Goal: Information Seeking & Learning: Learn about a topic

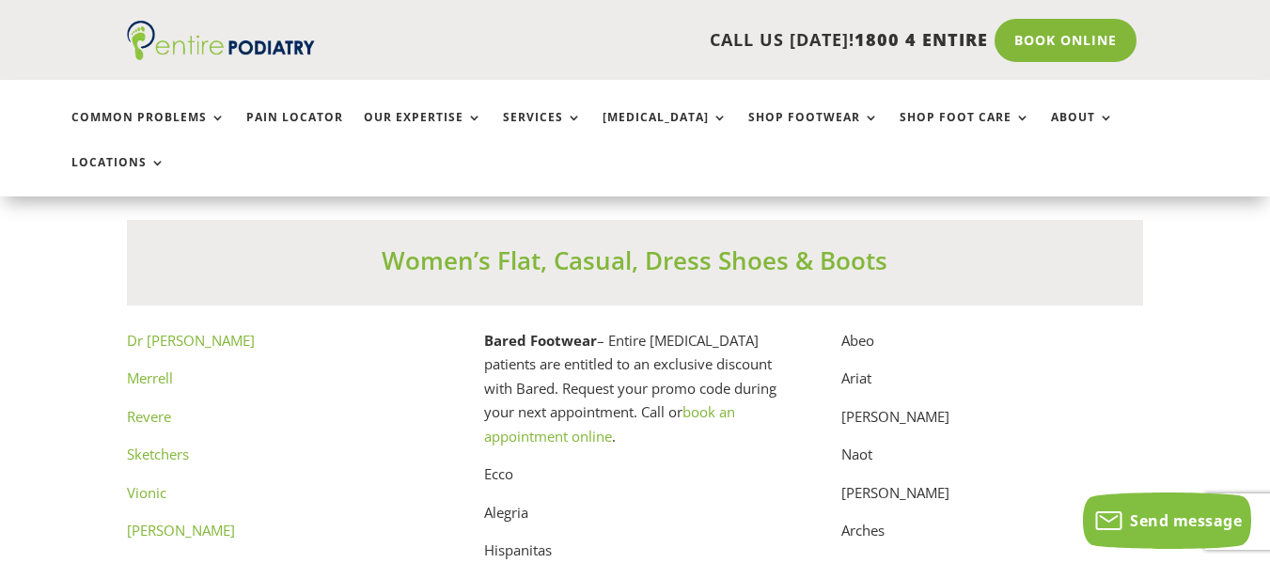
scroll to position [9394, 0]
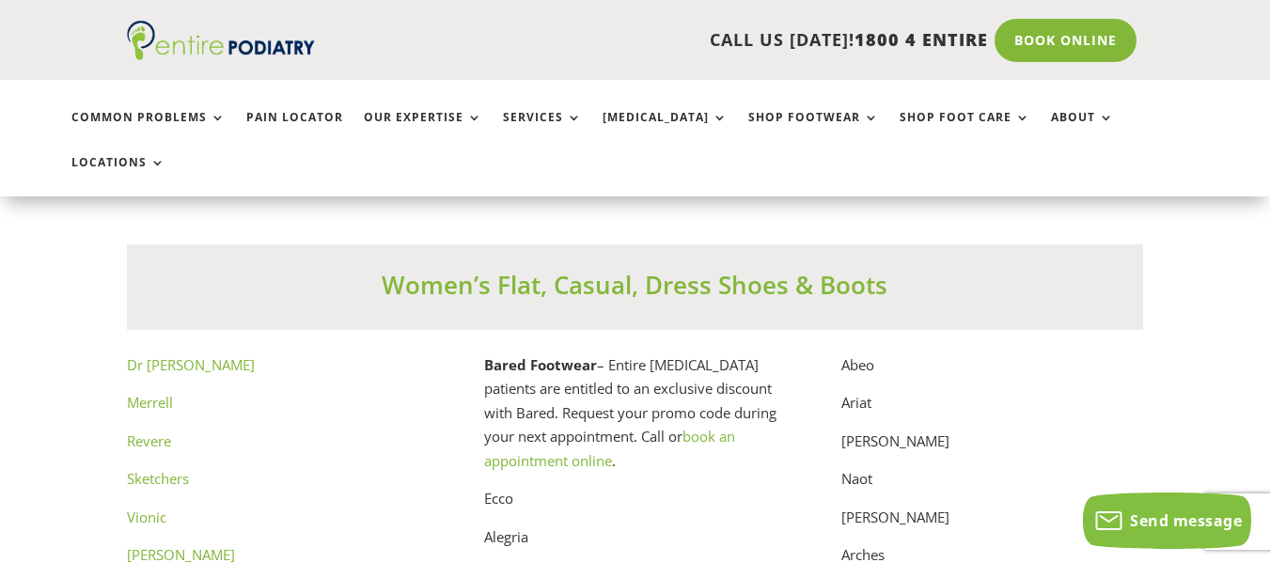
click at [154, 355] on link "Dr Comfort" at bounding box center [191, 364] width 128 height 19
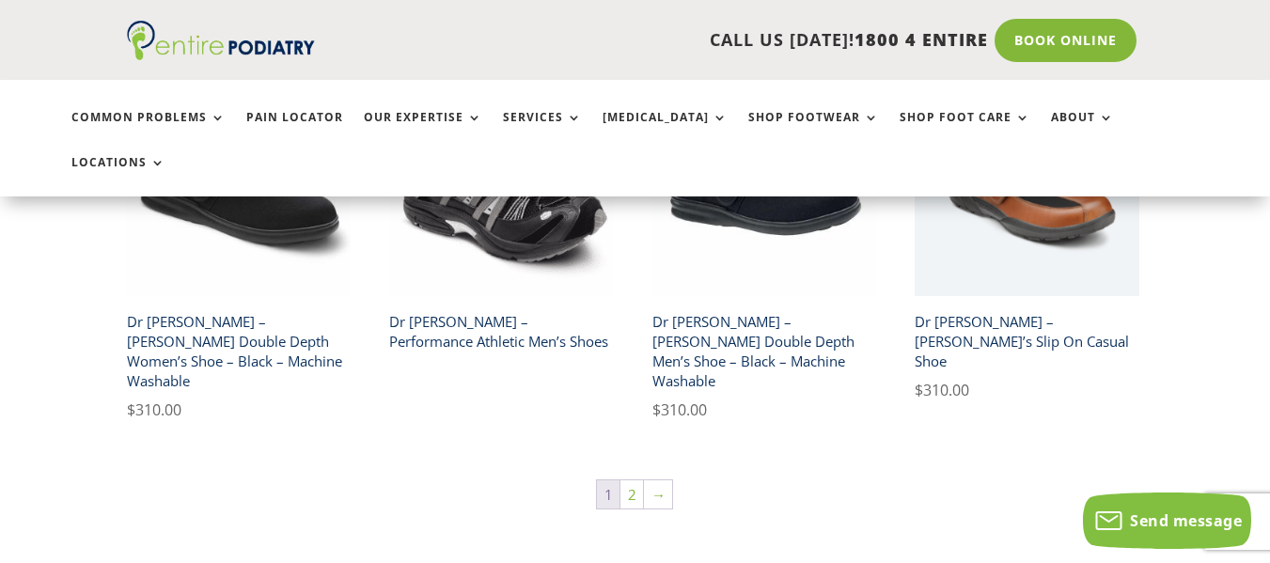
scroll to position [3159, 0]
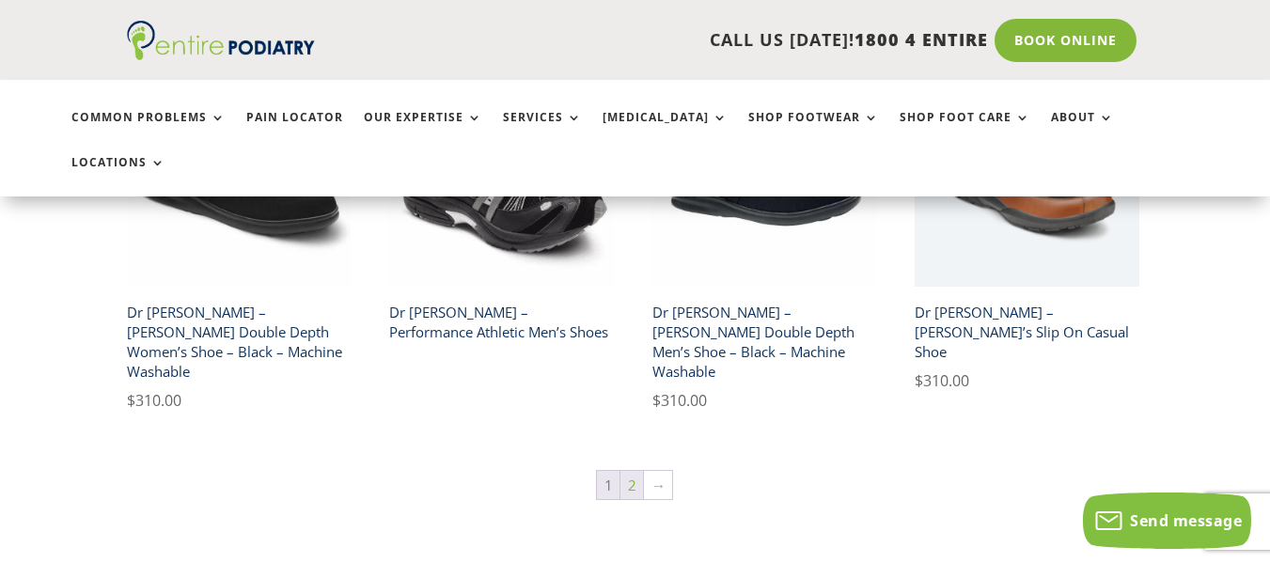
click at [628, 471] on link "2" at bounding box center [632, 485] width 23 height 28
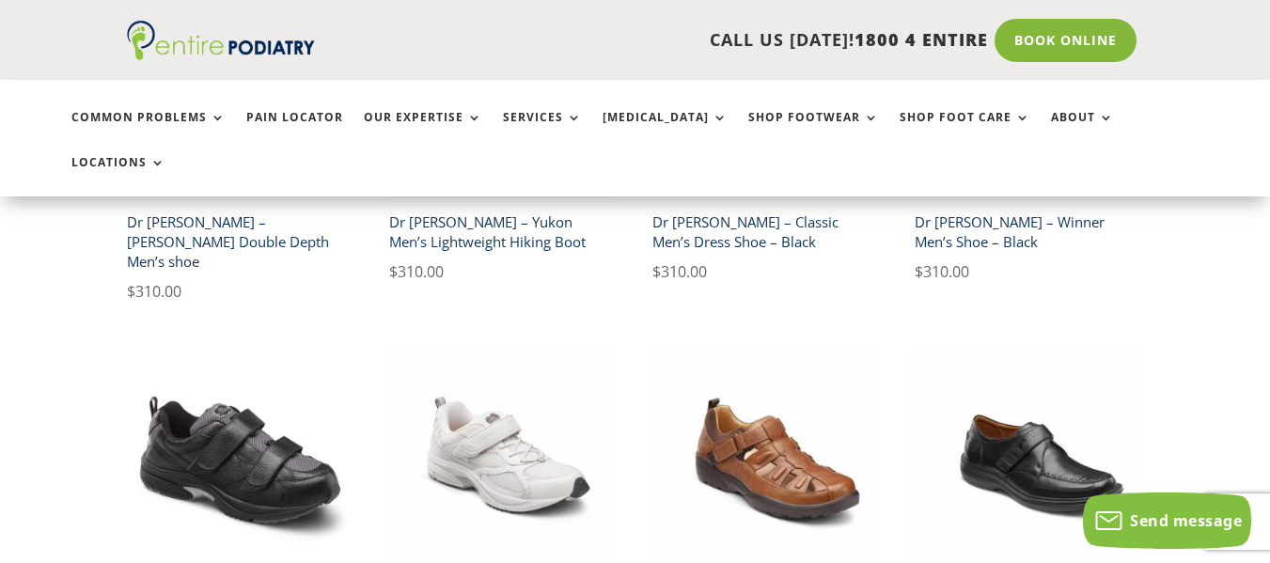
scroll to position [677, 0]
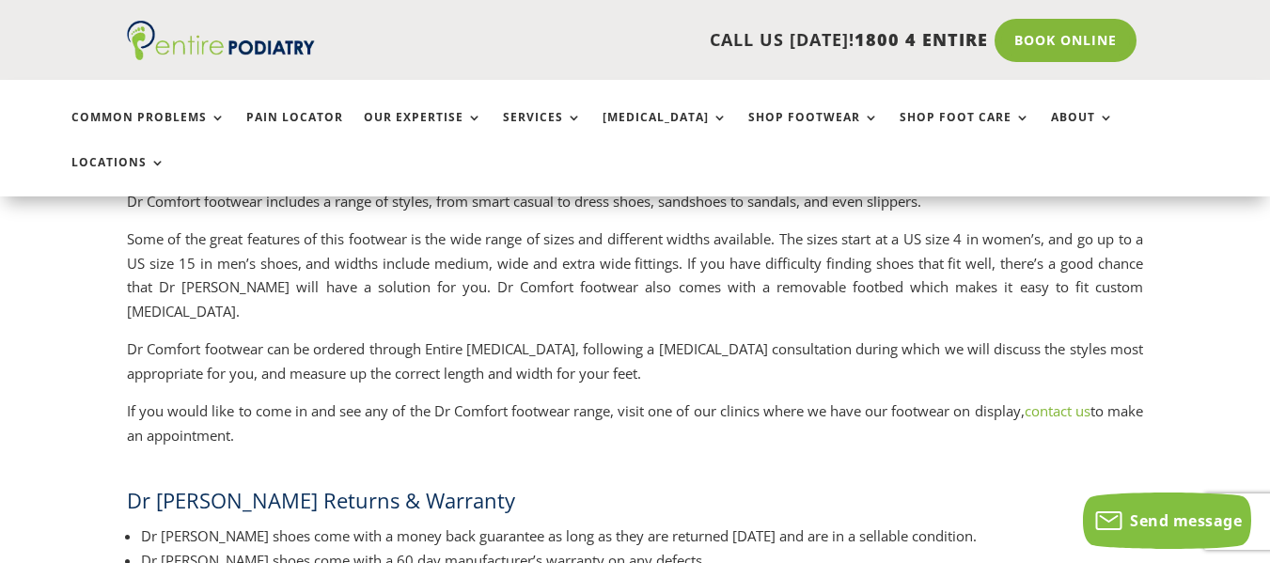
scroll to position [3085, 0]
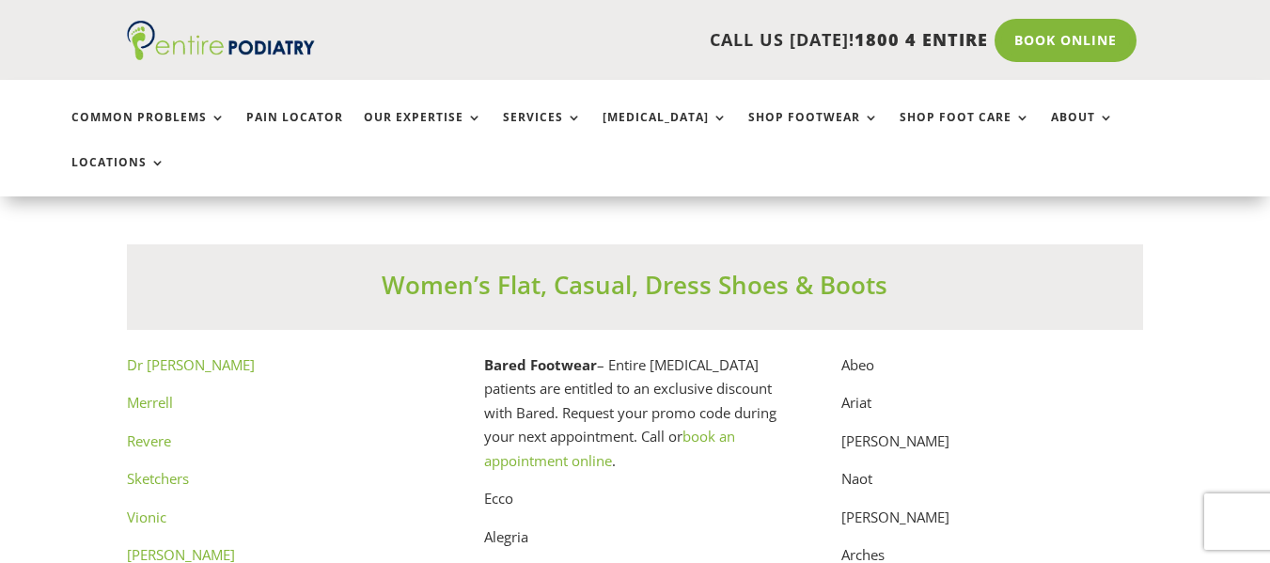
scroll to position [9394, 0]
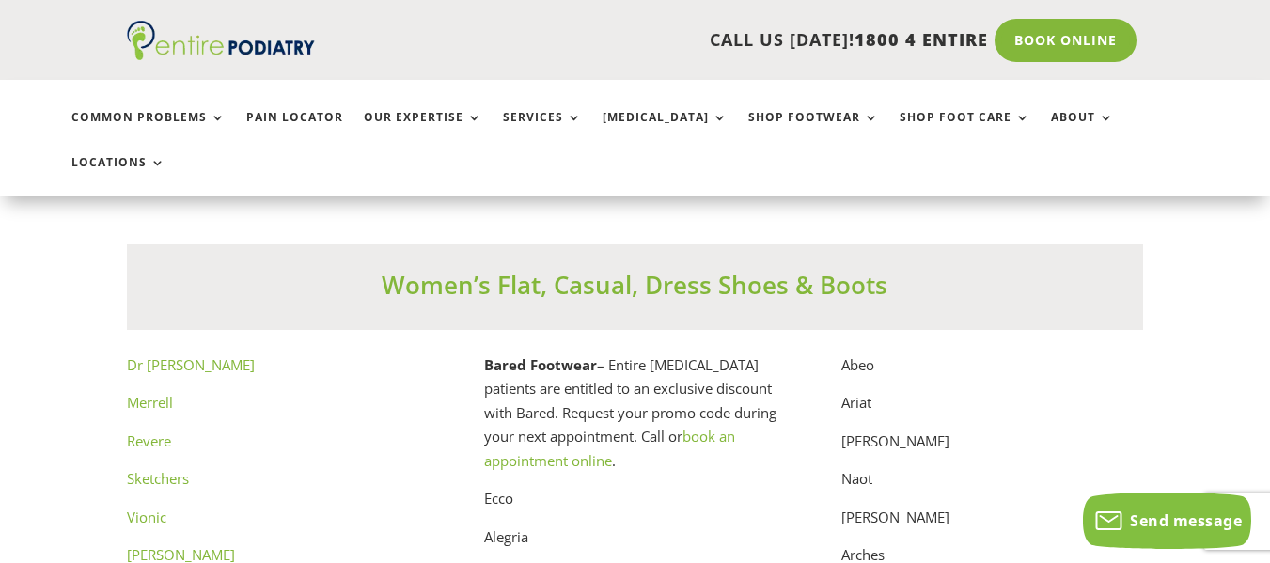
click at [154, 393] on link "Merrell" at bounding box center [150, 402] width 46 height 19
click at [160, 432] on link "Revere" at bounding box center [149, 441] width 44 height 19
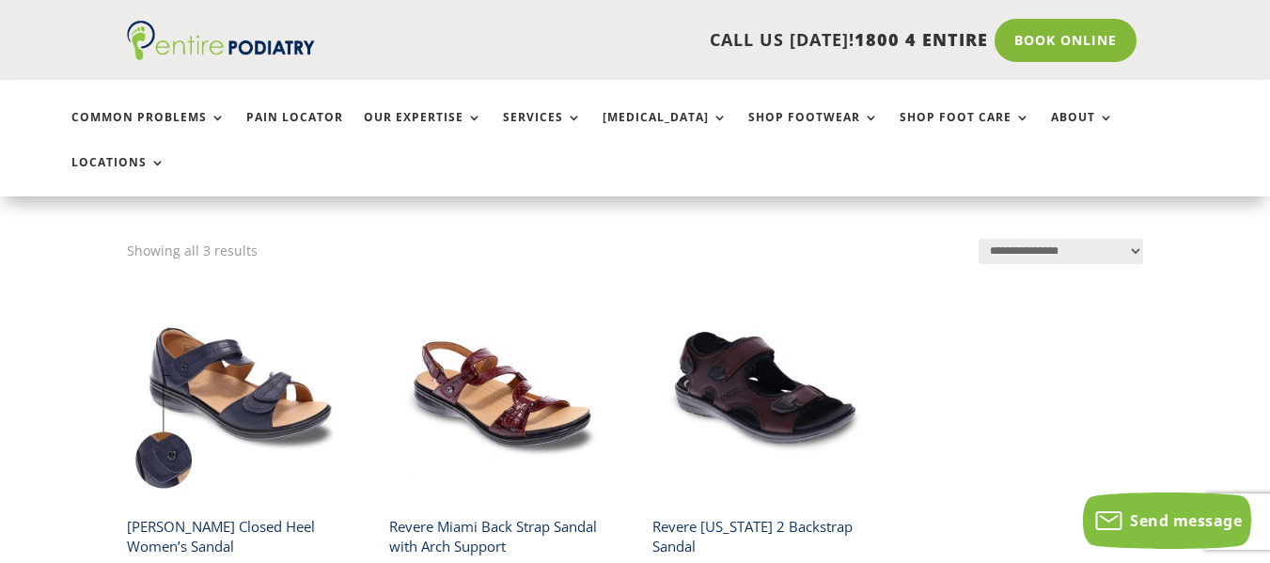
scroll to position [75, 0]
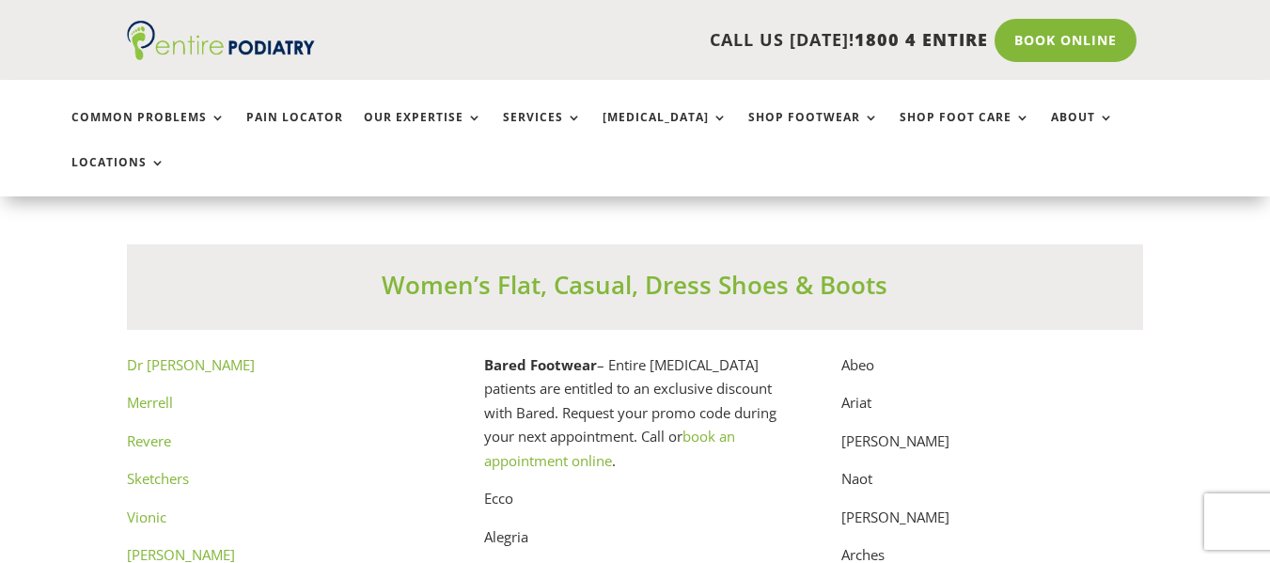
scroll to position [9394, 0]
click at [165, 469] on link "Sketchers" at bounding box center [158, 478] width 62 height 19
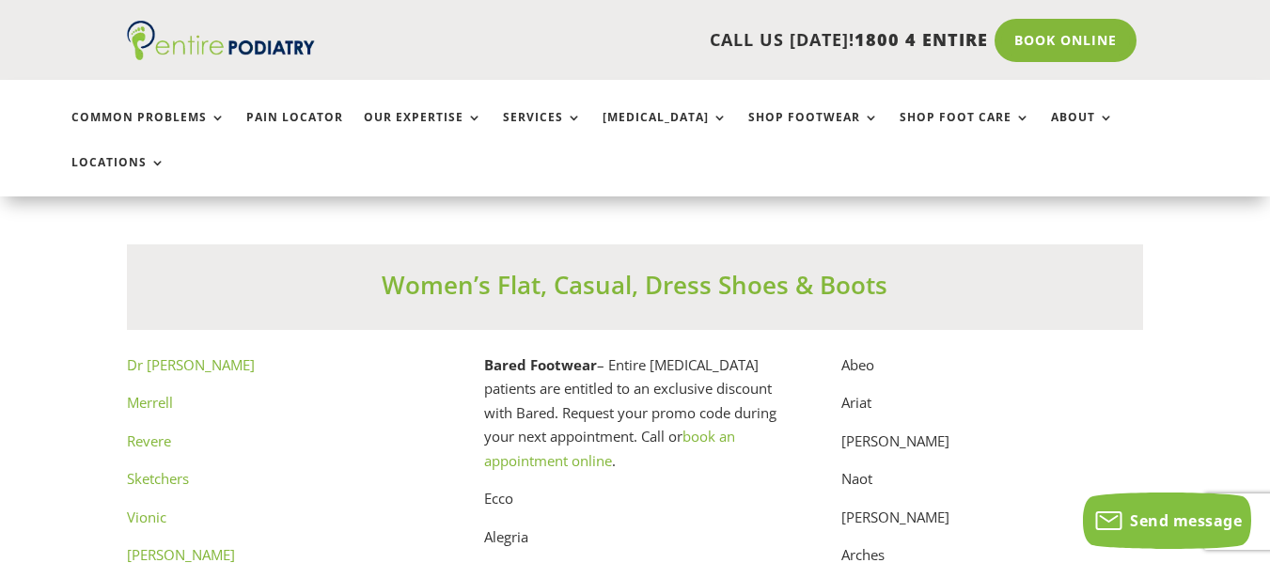
scroll to position [9469, 0]
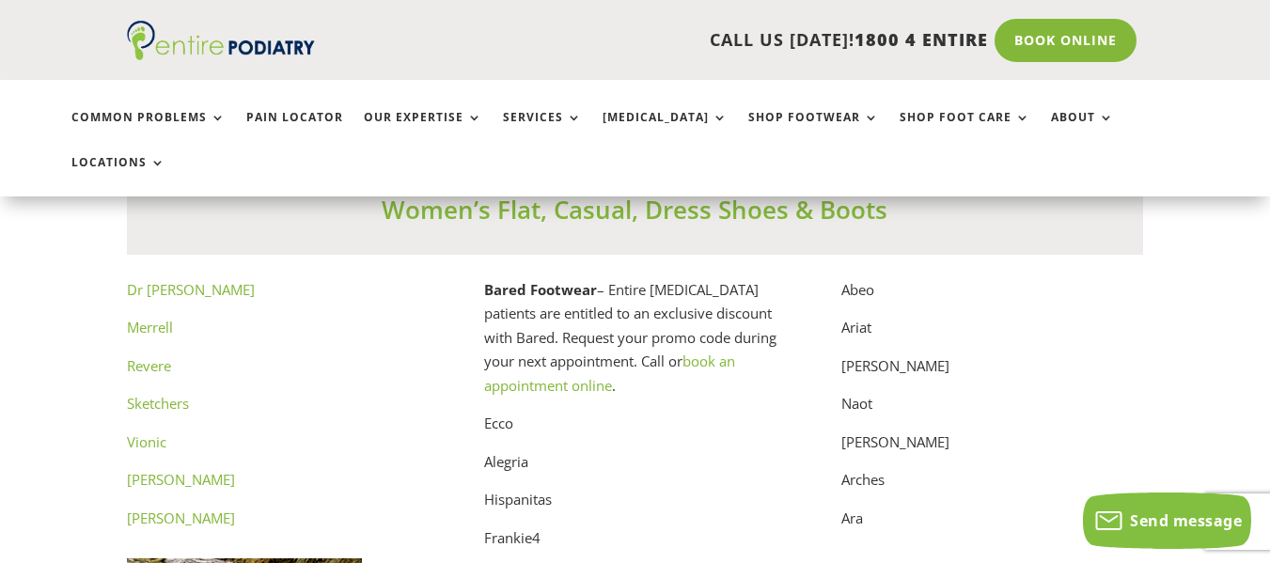
click at [142, 432] on link "Vionic" at bounding box center [146, 441] width 39 height 19
click at [178, 470] on link "[PERSON_NAME]" at bounding box center [181, 479] width 108 height 19
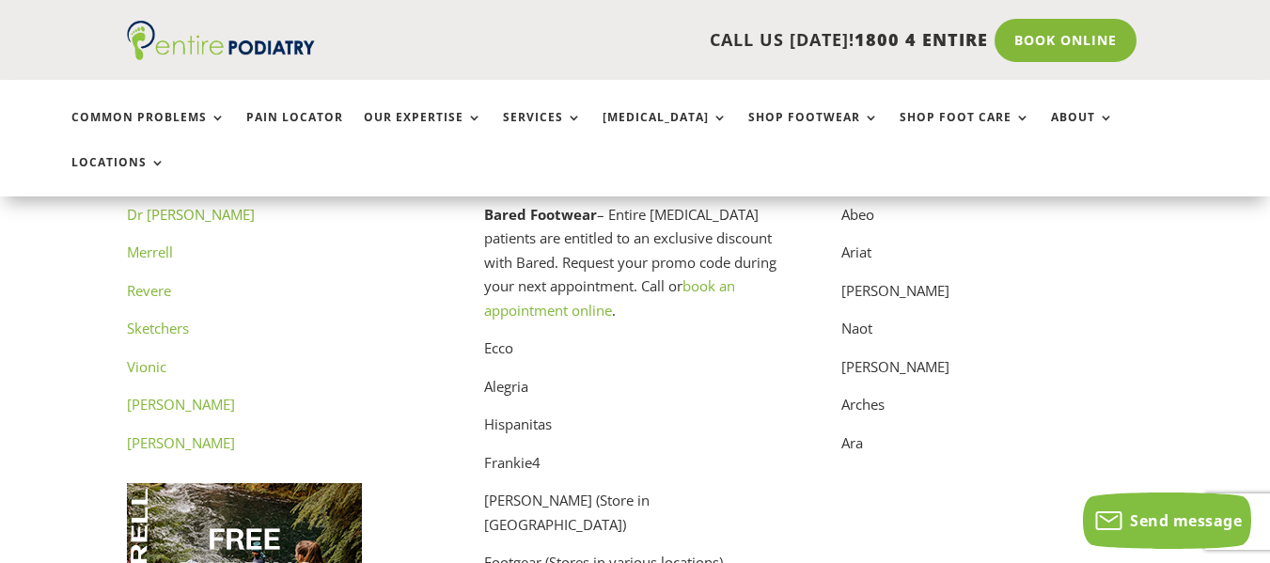
click at [157, 433] on link "[PERSON_NAME]" at bounding box center [181, 442] width 108 height 19
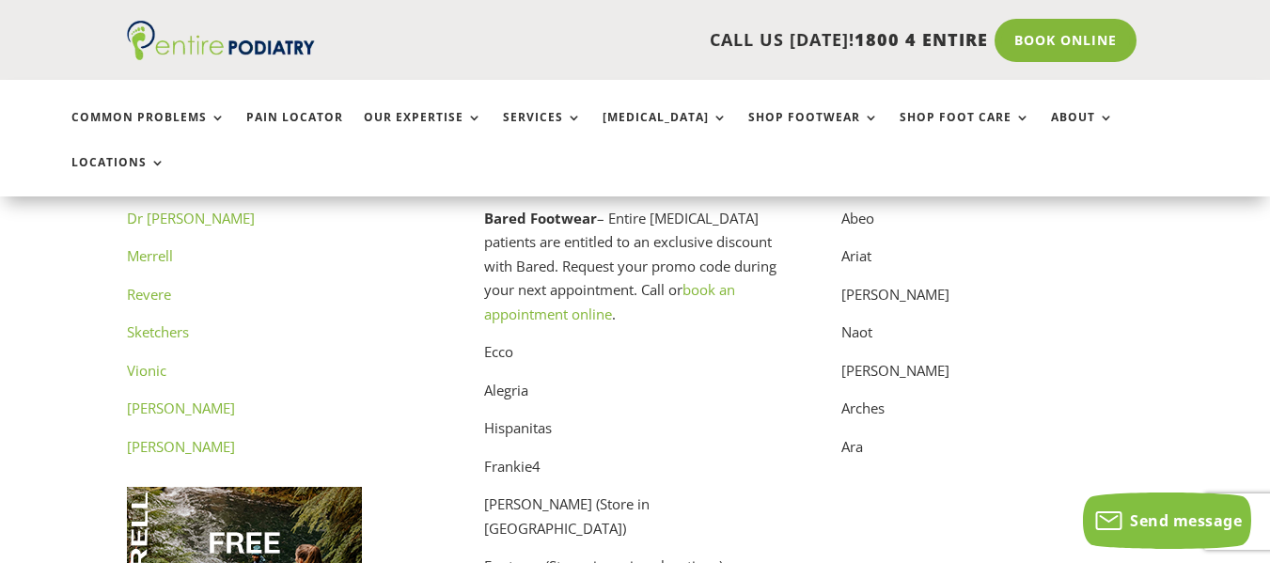
scroll to position [9469, 0]
